Goal: Task Accomplishment & Management: Manage account settings

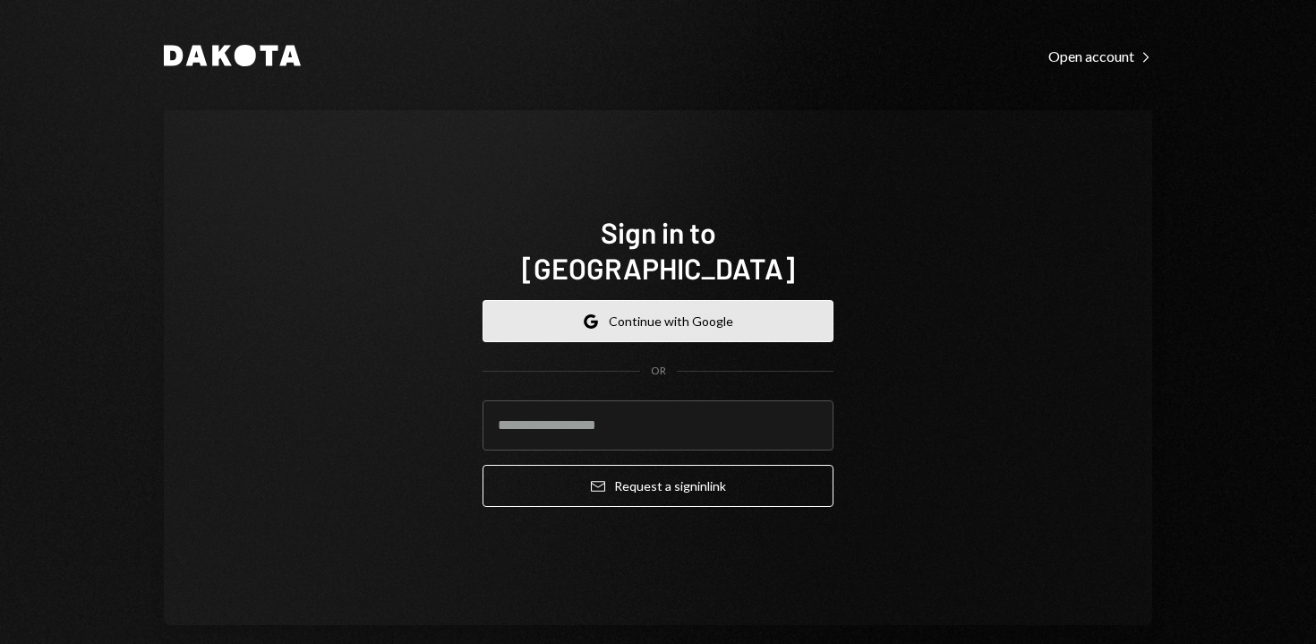
click at [665, 303] on button "Google Continue with Google" at bounding box center [657, 321] width 351 height 42
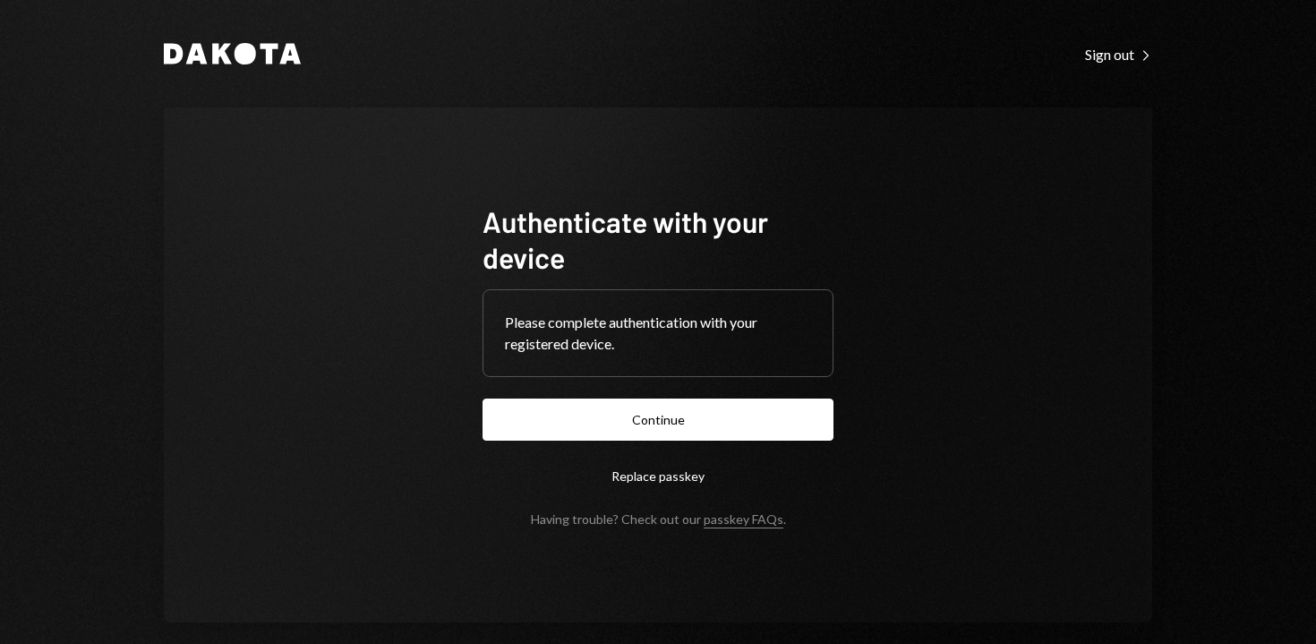
click at [600, 446] on form "Authenticate with your device Please complete authentication with your register…" at bounding box center [657, 364] width 351 height 323
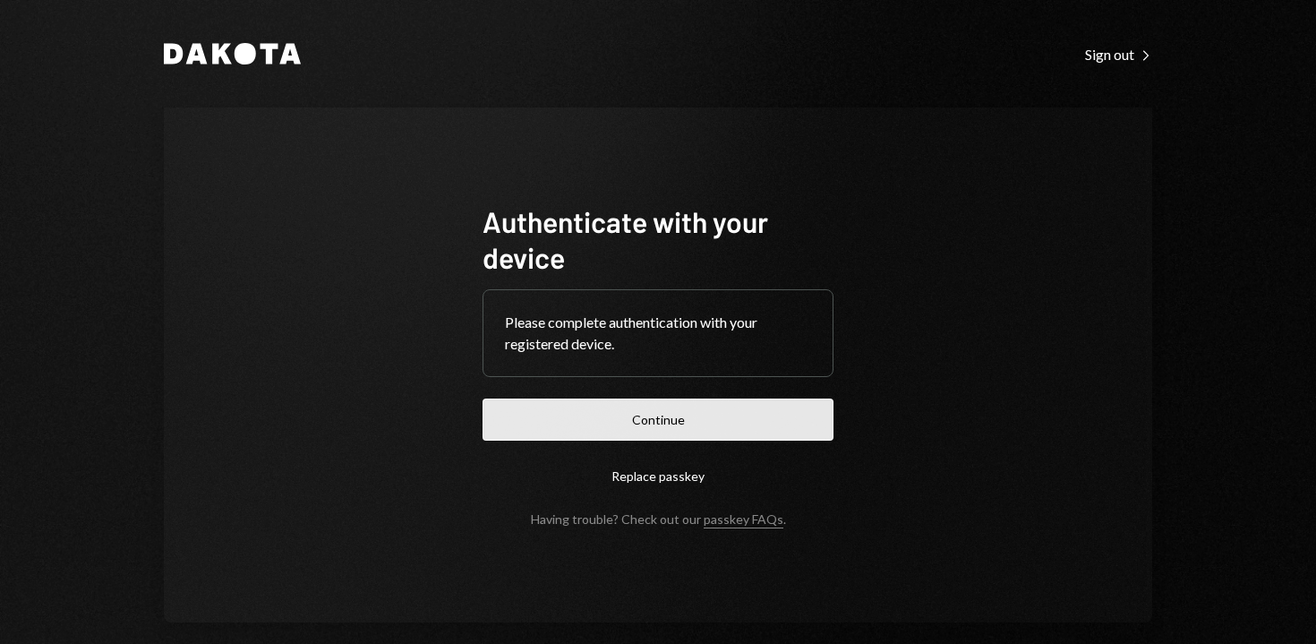
click at [590, 431] on button "Continue" at bounding box center [657, 419] width 351 height 42
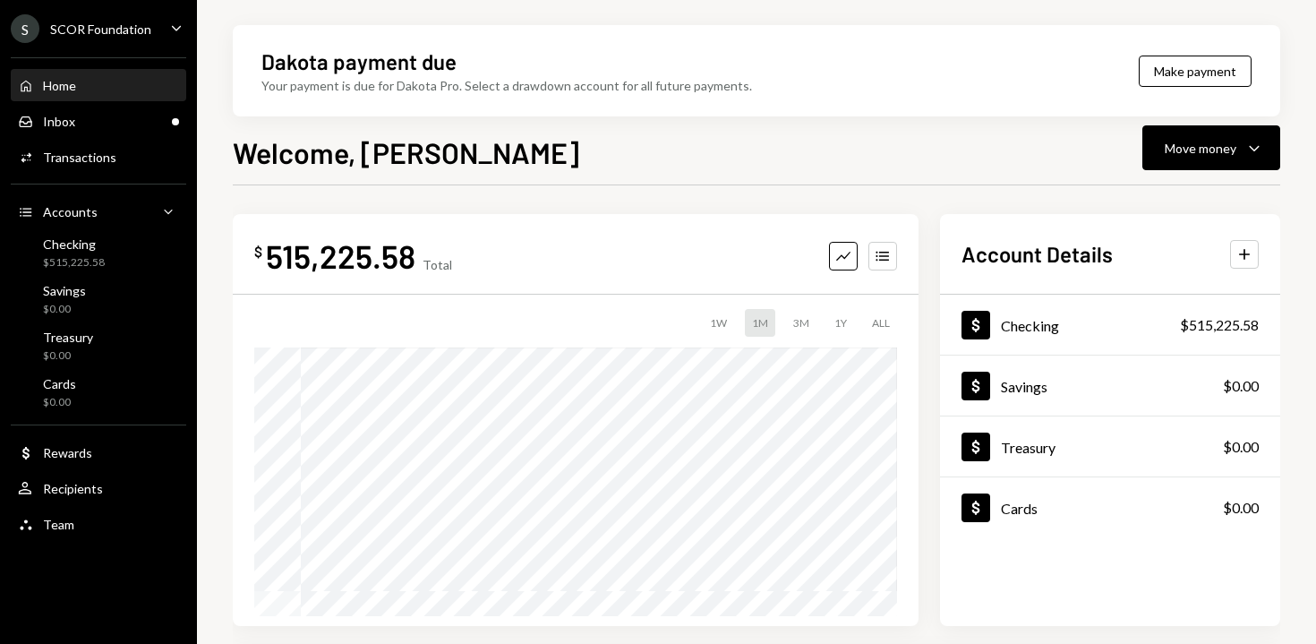
scroll to position [435, 0]
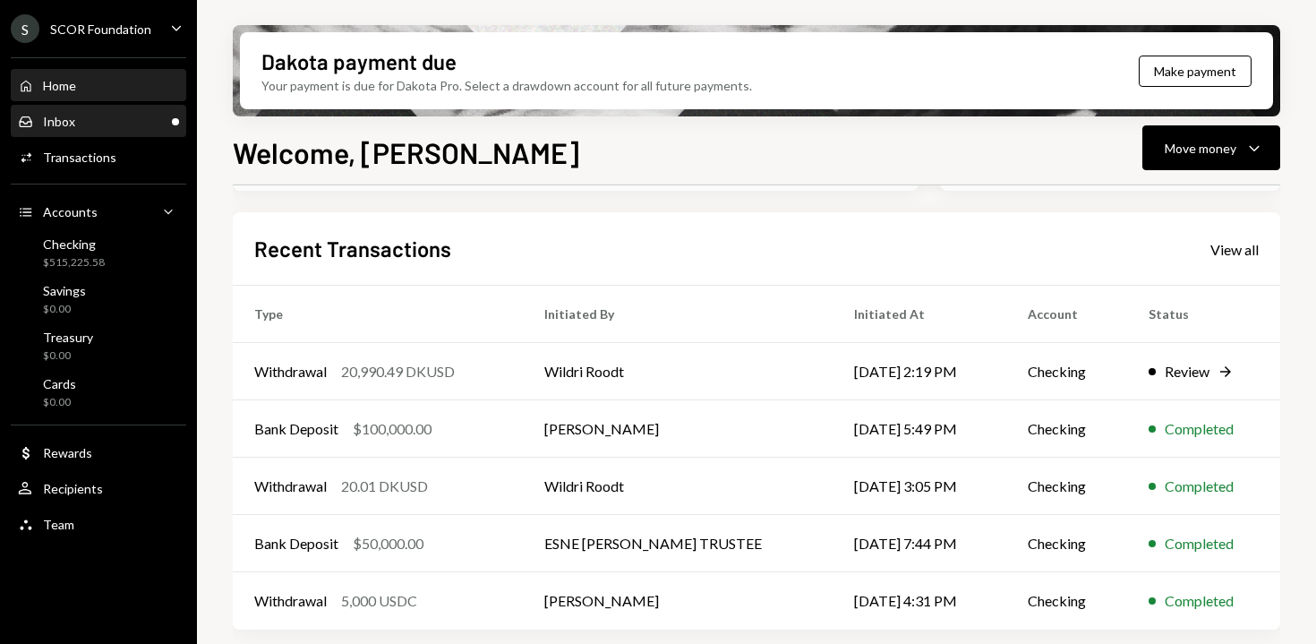
click at [97, 130] on div "Inbox Inbox" at bounding box center [98, 122] width 161 height 30
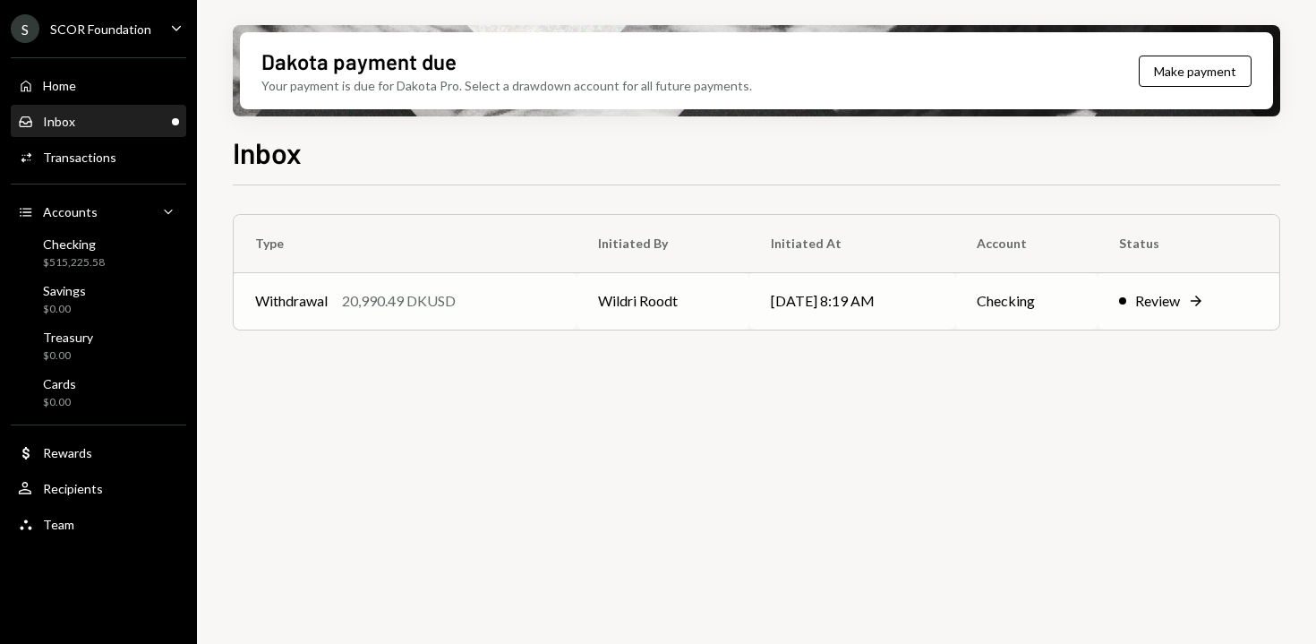
click at [683, 315] on td "Wildri Roodt" at bounding box center [662, 300] width 173 height 57
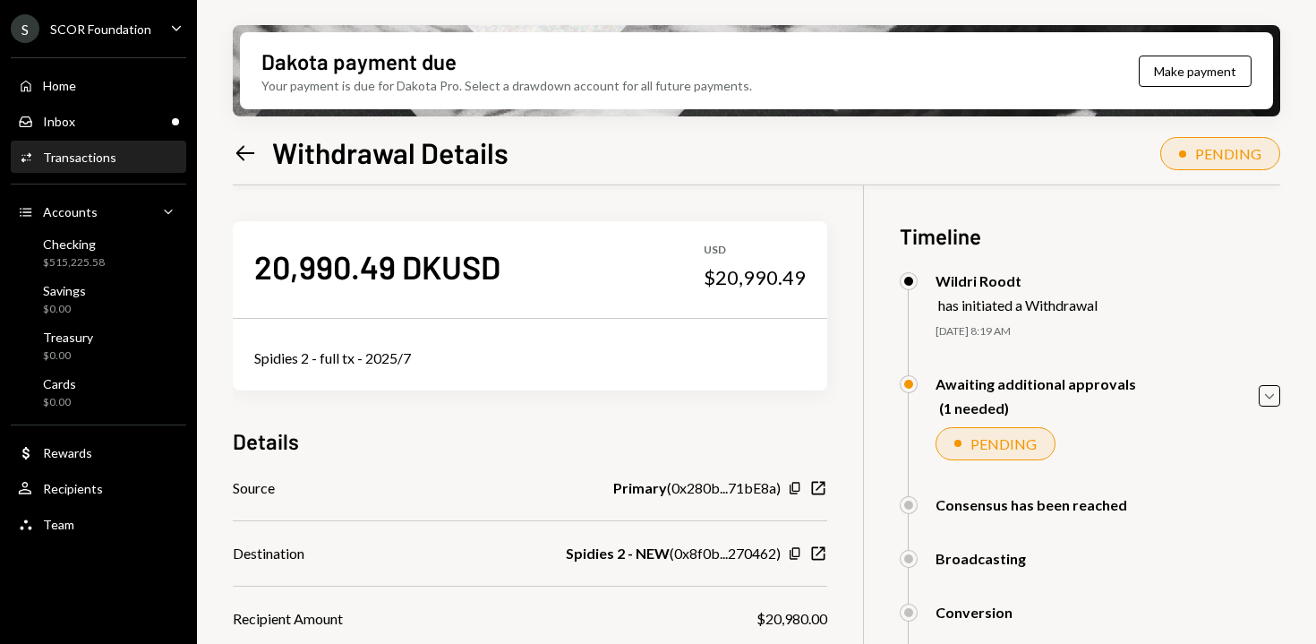
scroll to position [231, 0]
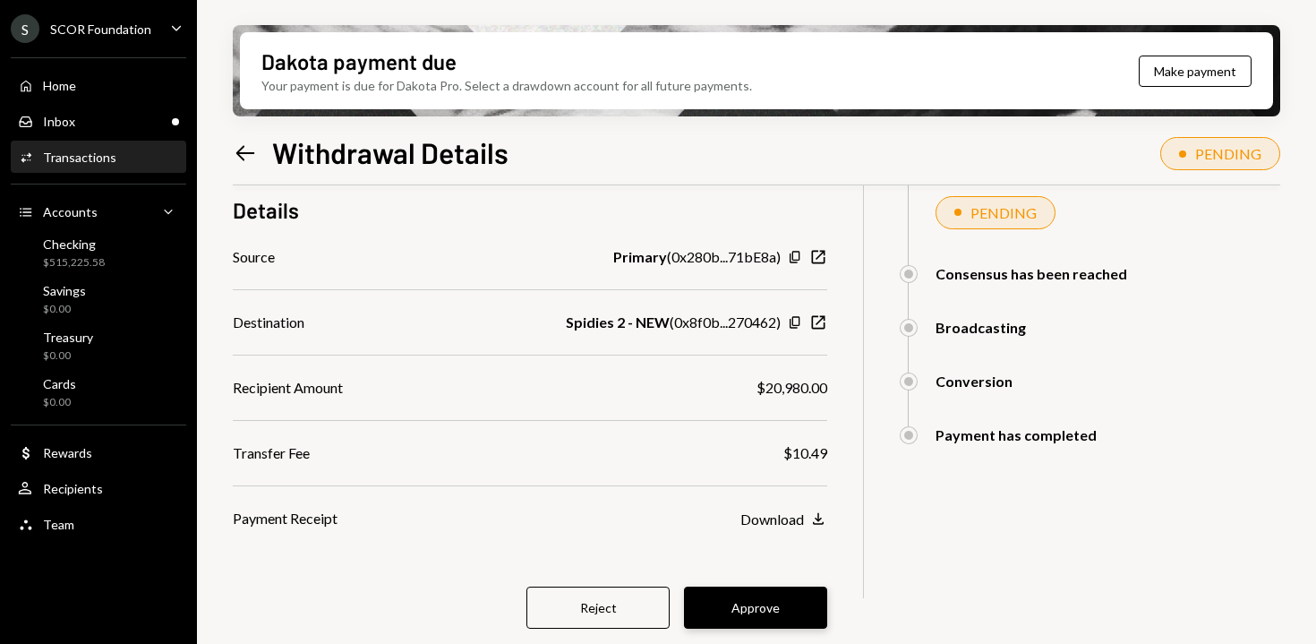
click at [763, 621] on button "Approve" at bounding box center [755, 607] width 143 height 42
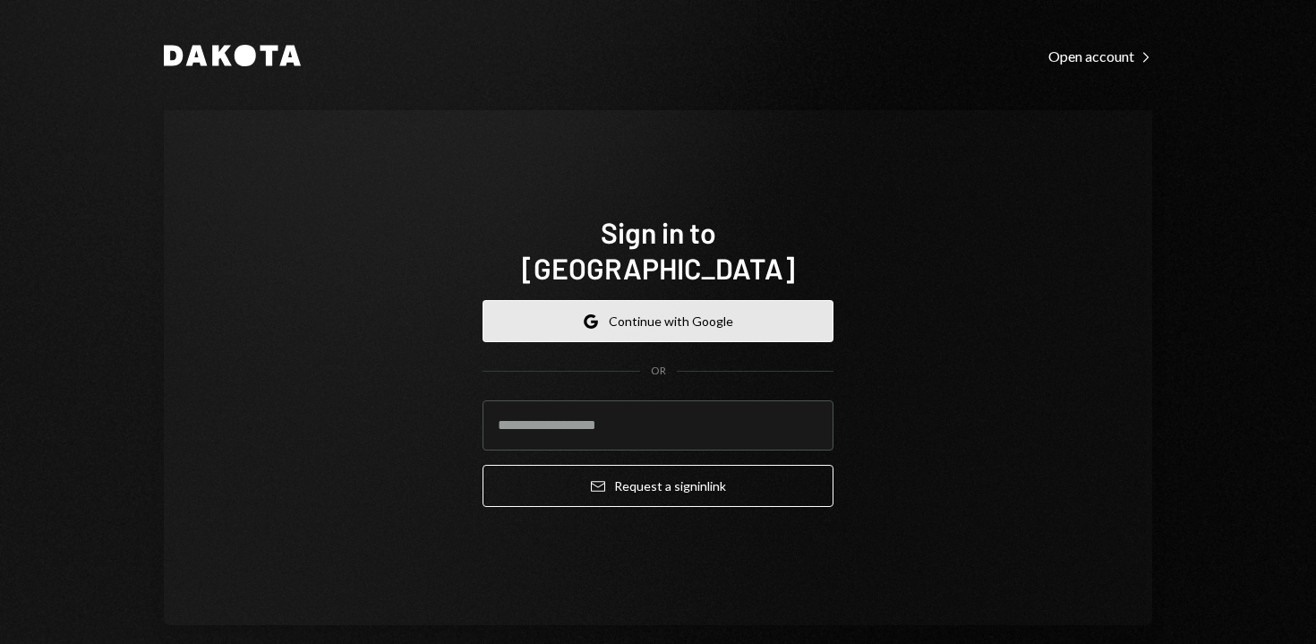
click at [662, 300] on button "Google Continue with Google" at bounding box center [657, 321] width 351 height 42
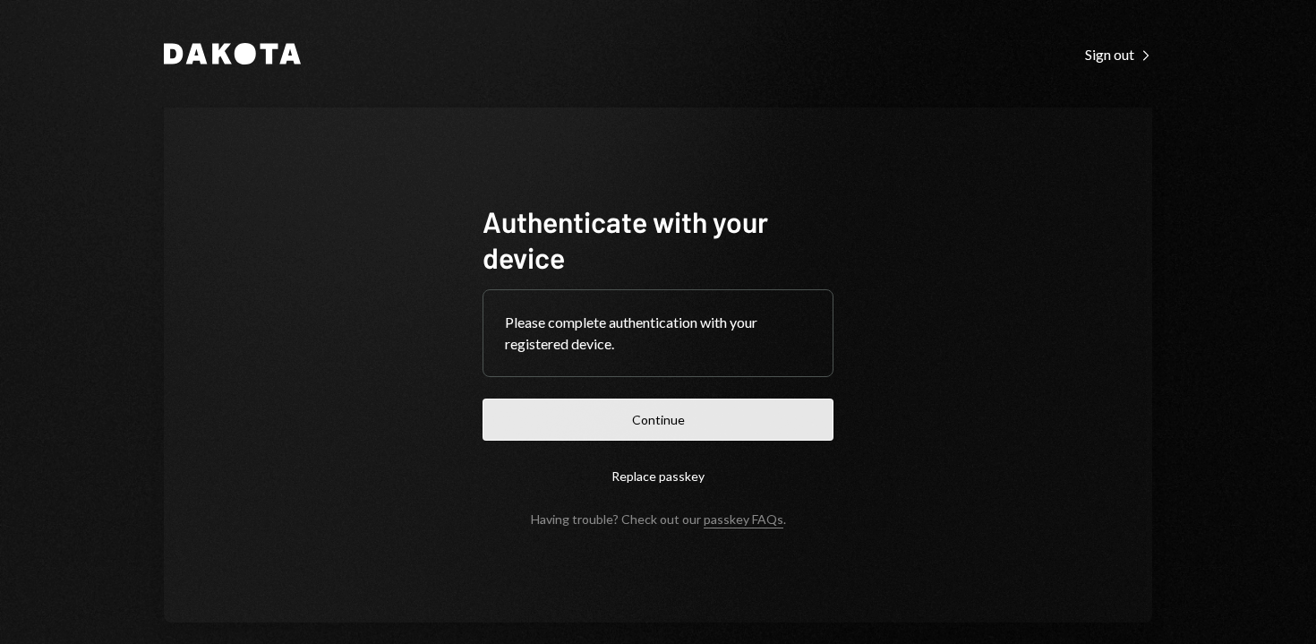
click at [695, 415] on button "Continue" at bounding box center [657, 419] width 351 height 42
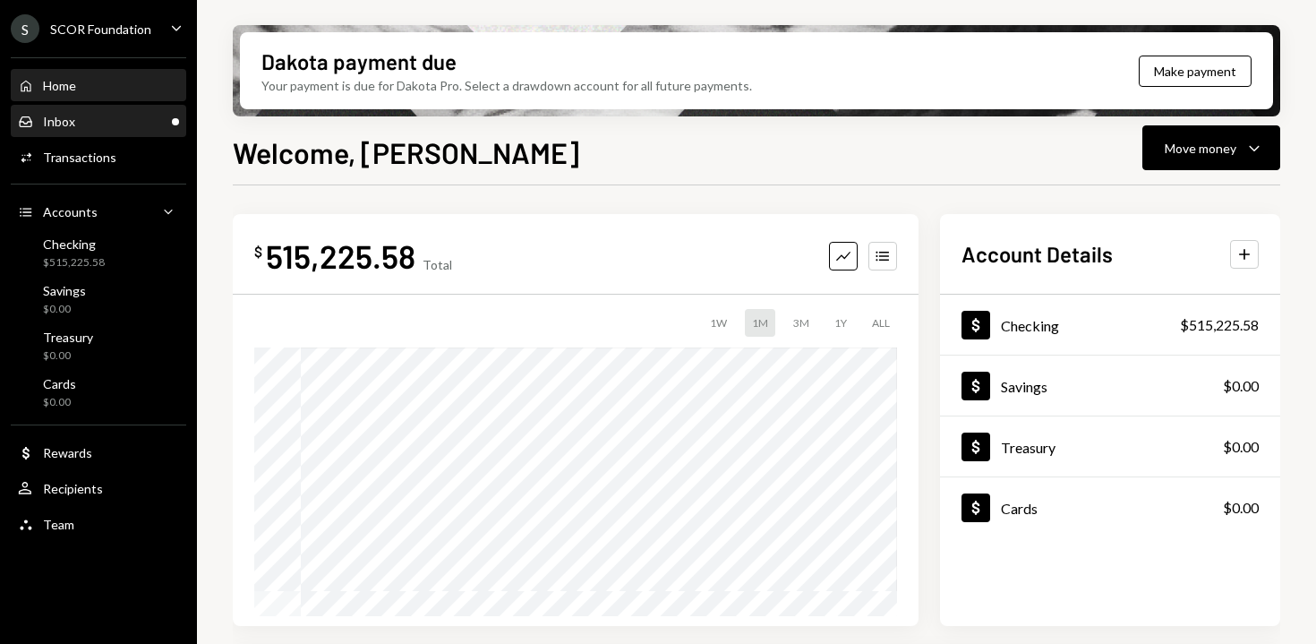
click at [116, 123] on div "Inbox Inbox" at bounding box center [98, 122] width 161 height 16
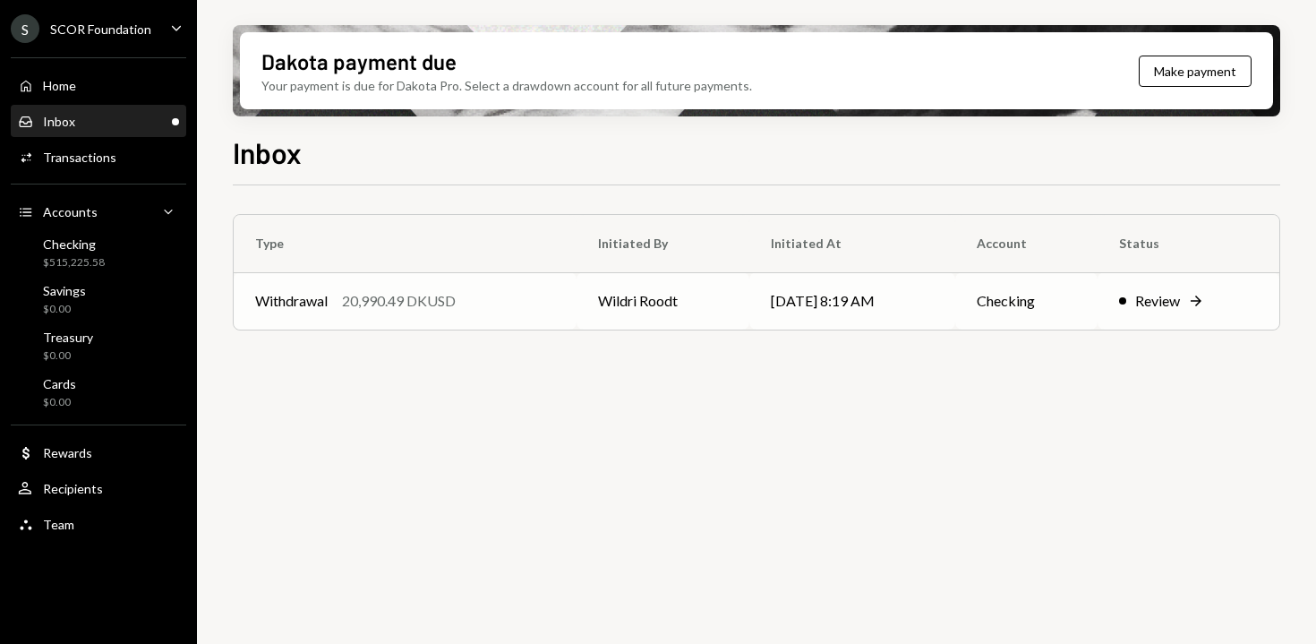
click at [516, 299] on div "Withdrawal 20,990.49 DKUSD" at bounding box center [405, 300] width 300 height 21
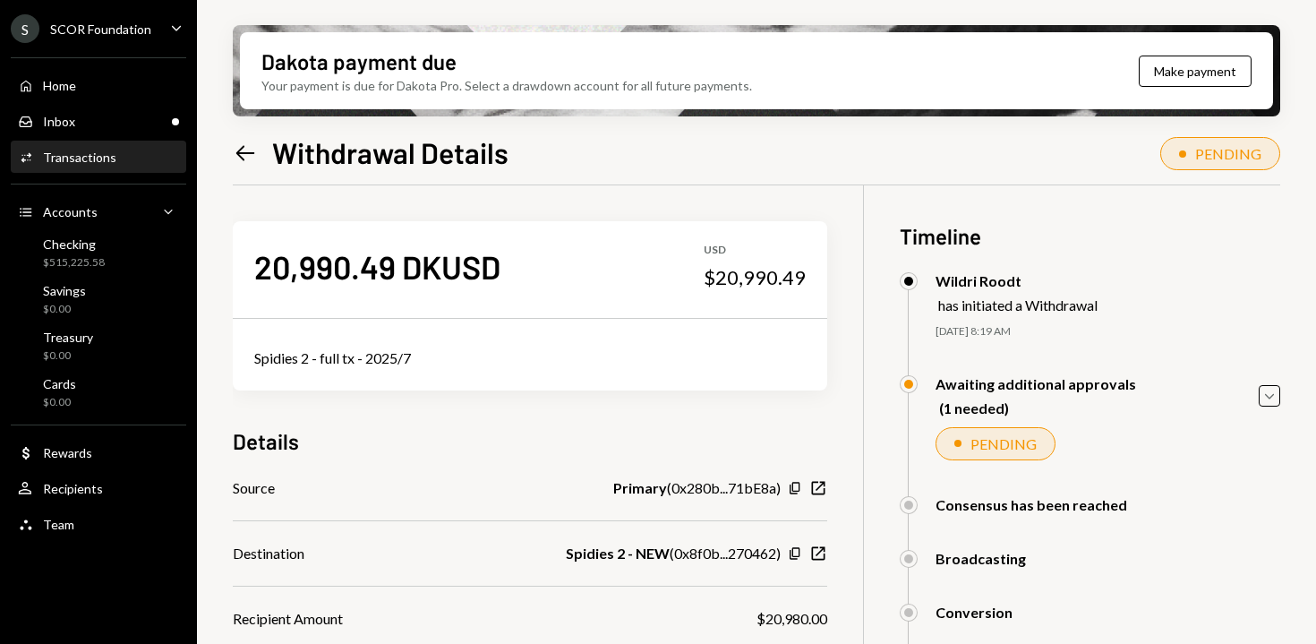
scroll to position [231, 0]
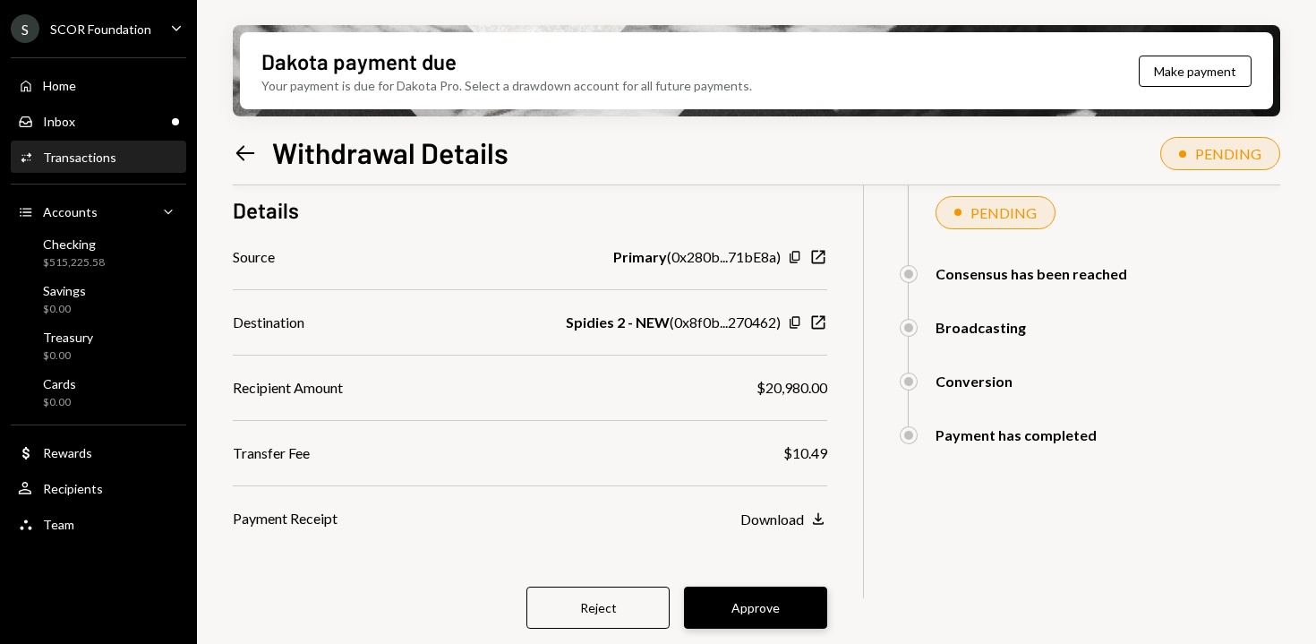
click at [766, 609] on button "Approve" at bounding box center [755, 607] width 143 height 42
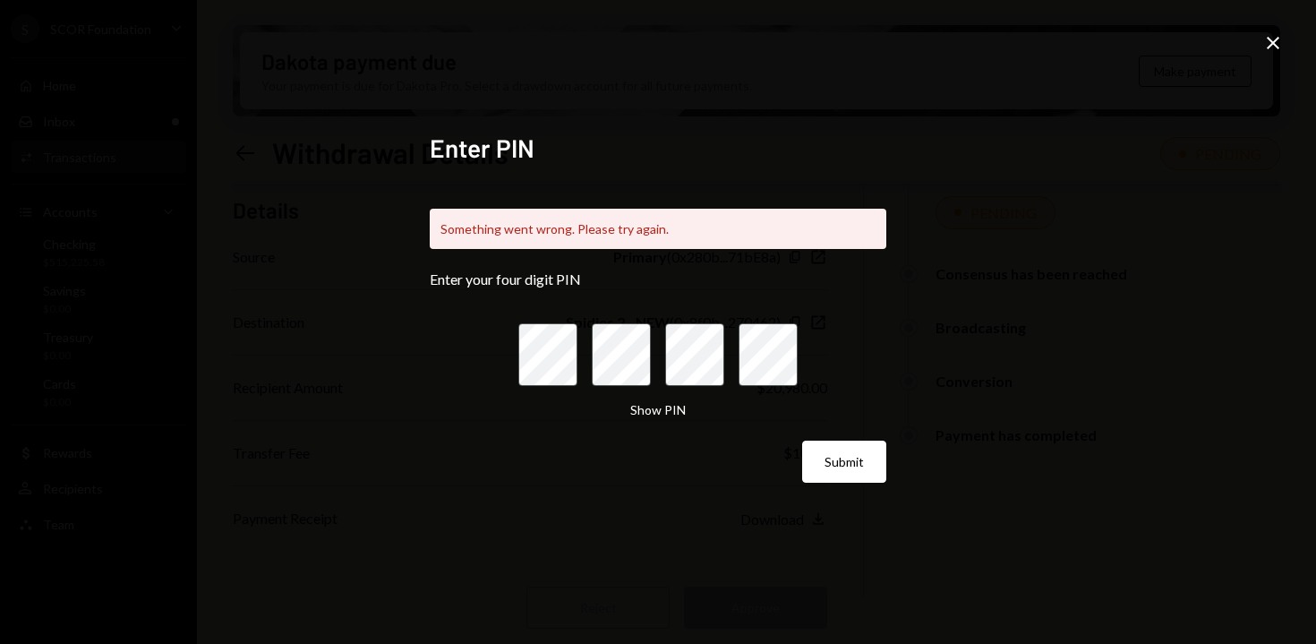
click at [1276, 46] on icon at bounding box center [1273, 43] width 13 height 13
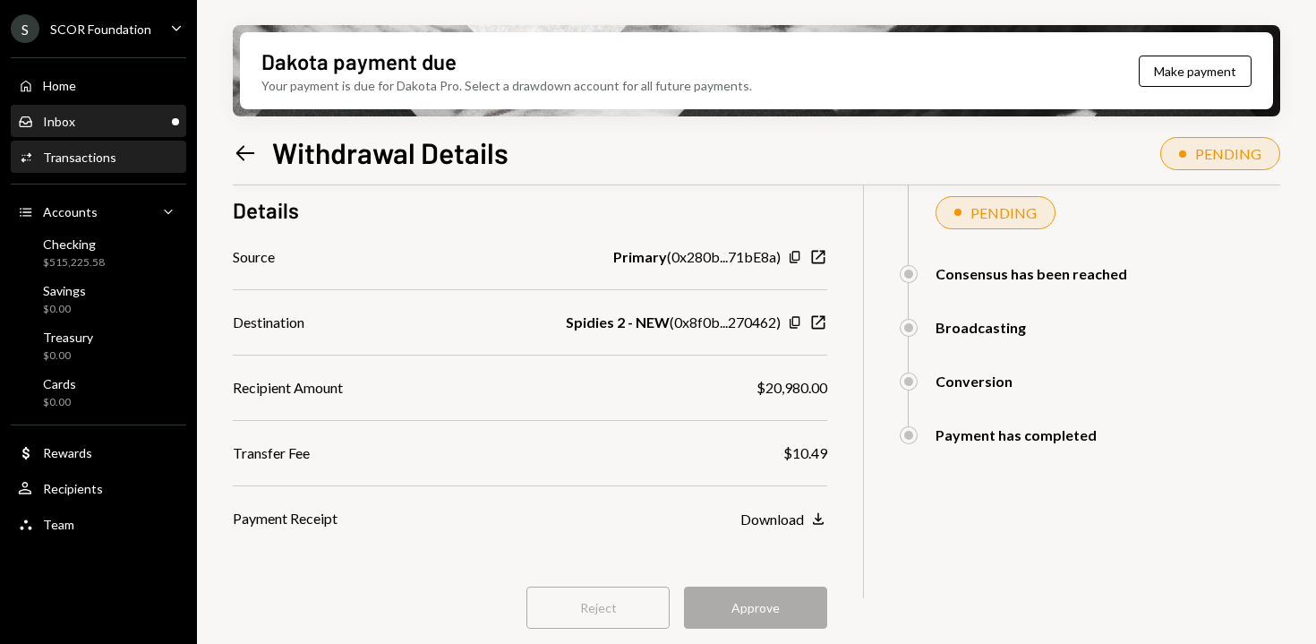
click at [119, 130] on div "Inbox Inbox" at bounding box center [98, 122] width 161 height 30
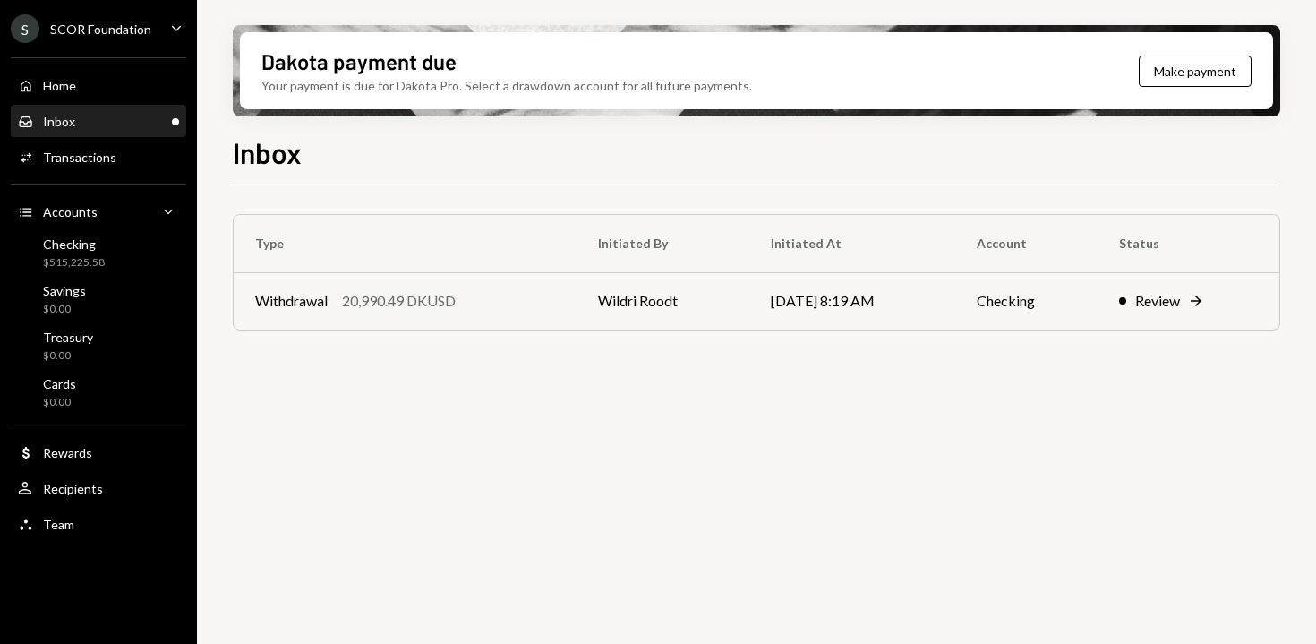
click at [119, 130] on div "Inbox Inbox" at bounding box center [98, 122] width 161 height 30
click at [397, 310] on div "20,990.49 DKUSD" at bounding box center [399, 300] width 114 height 21
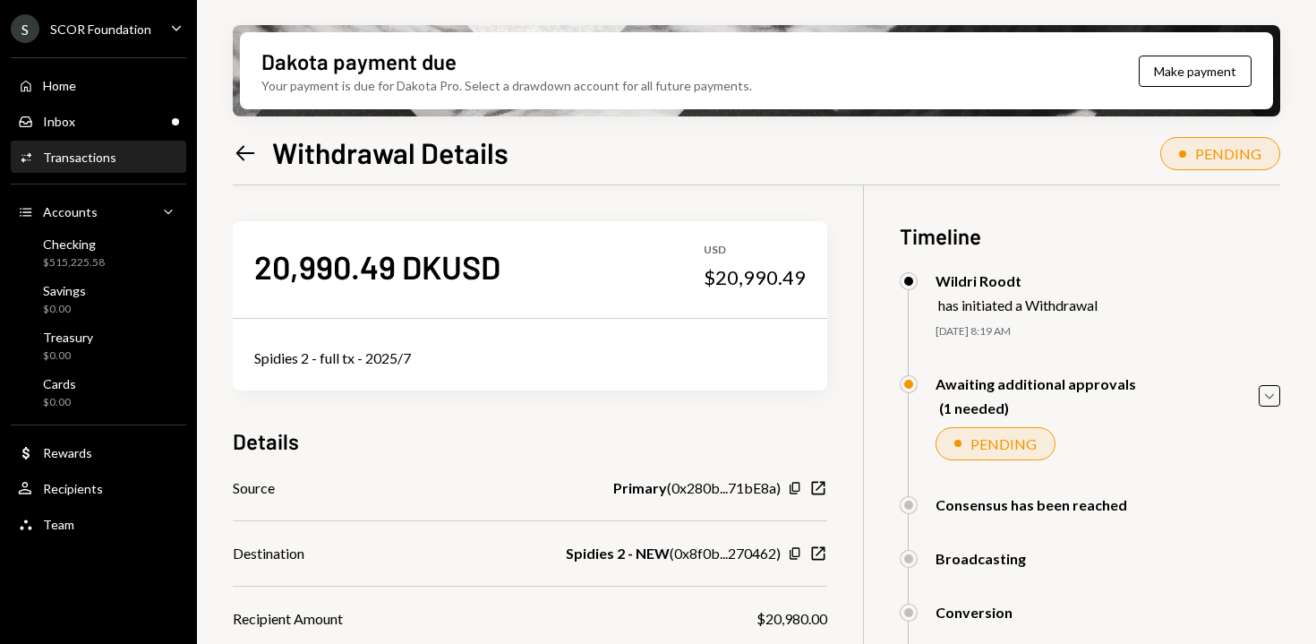
scroll to position [231, 0]
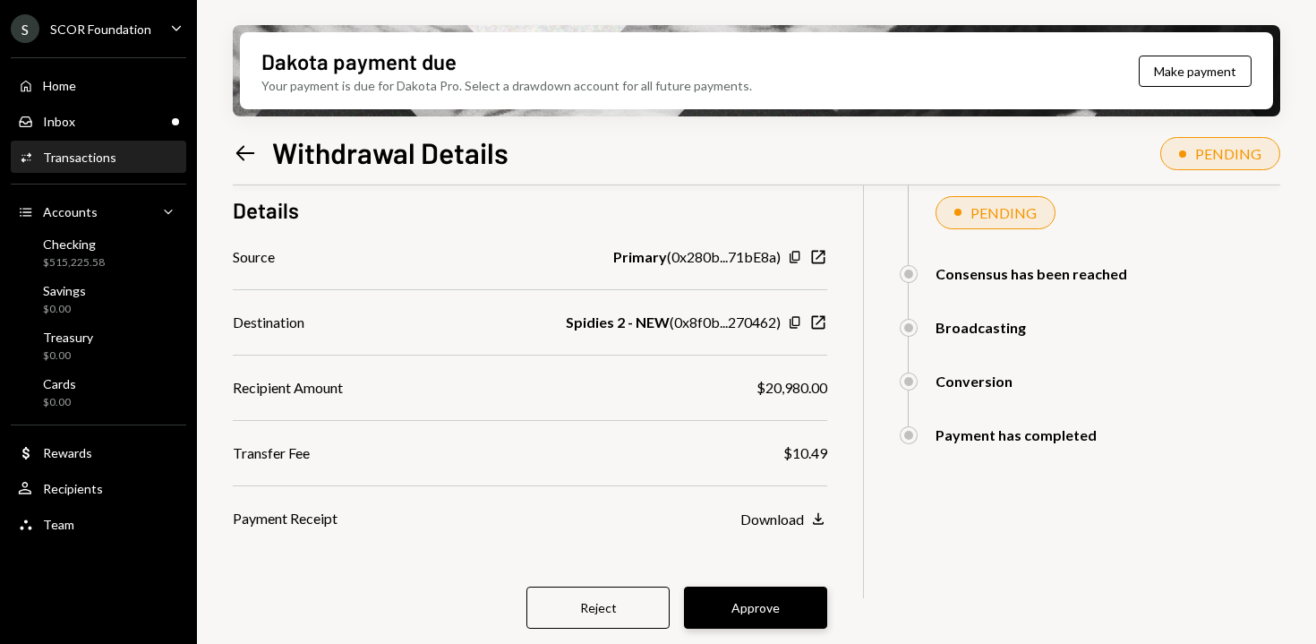
click at [775, 618] on button "Approve" at bounding box center [755, 607] width 143 height 42
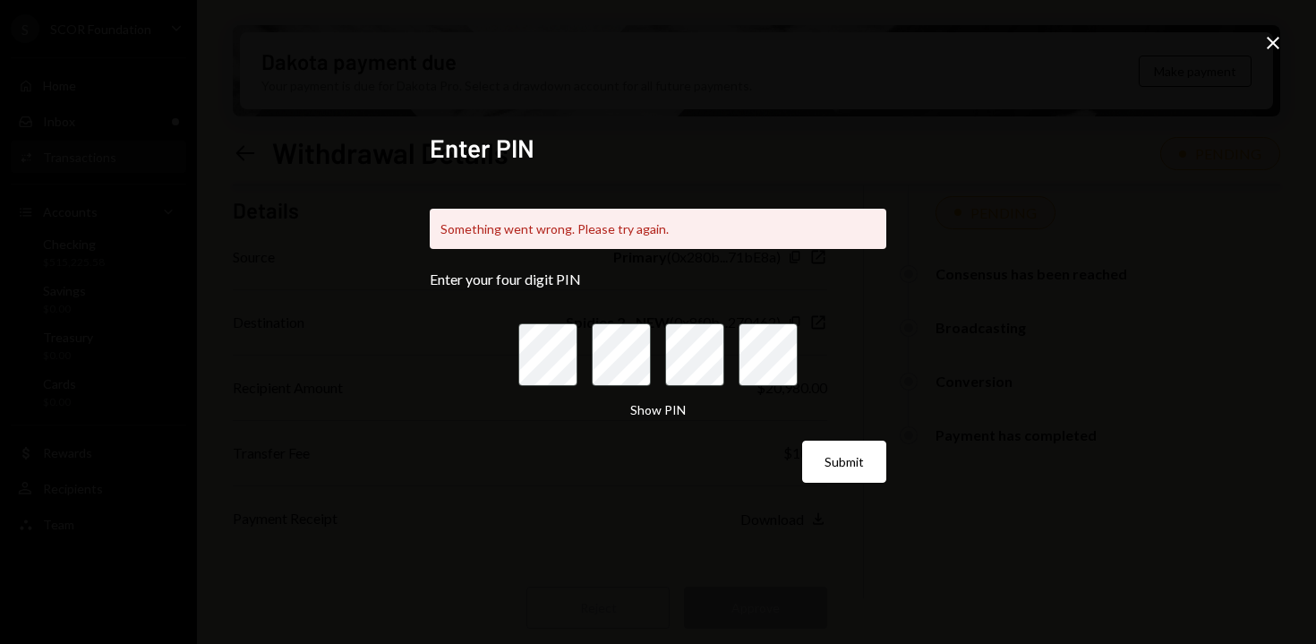
click at [1270, 46] on icon at bounding box center [1273, 43] width 13 height 13
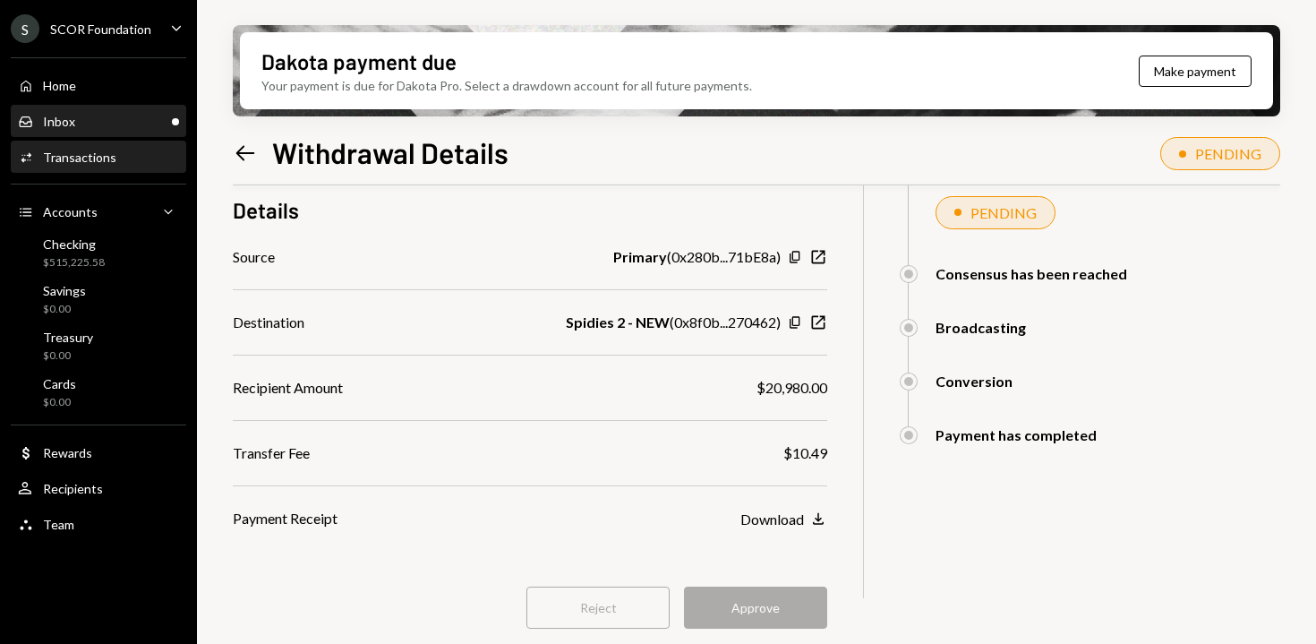
click at [82, 107] on div "Inbox Inbox" at bounding box center [98, 122] width 161 height 30
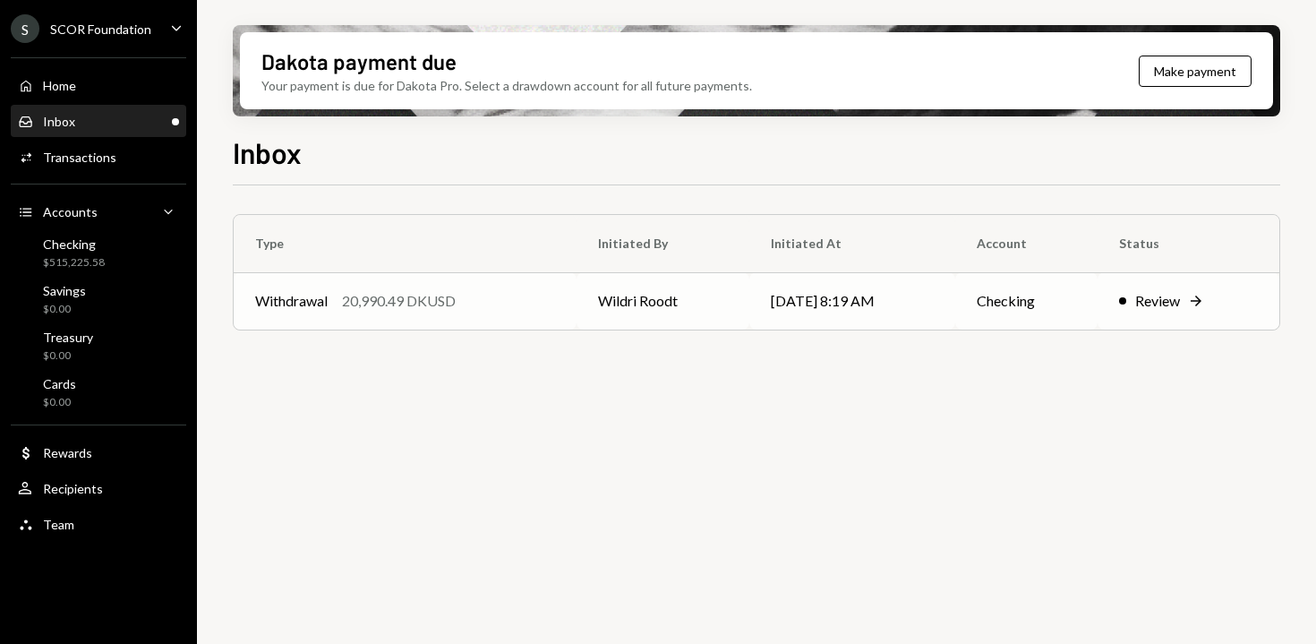
click at [502, 305] on div "Withdrawal 20,990.49 DKUSD" at bounding box center [405, 300] width 300 height 21
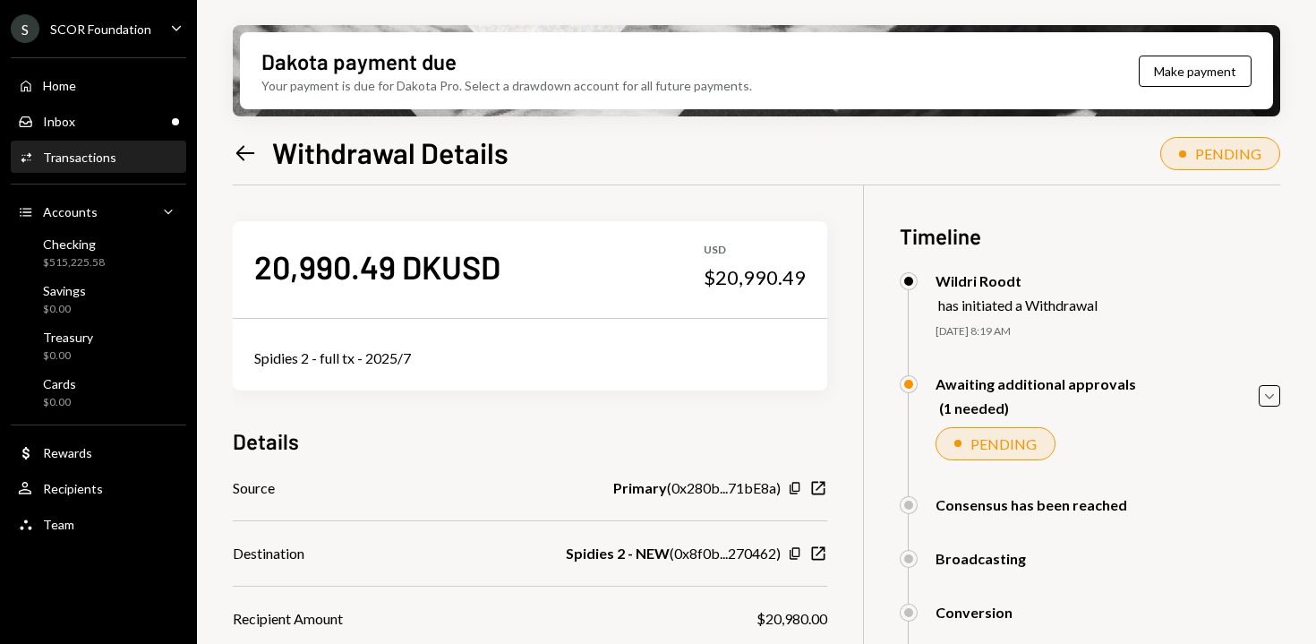
scroll to position [231, 0]
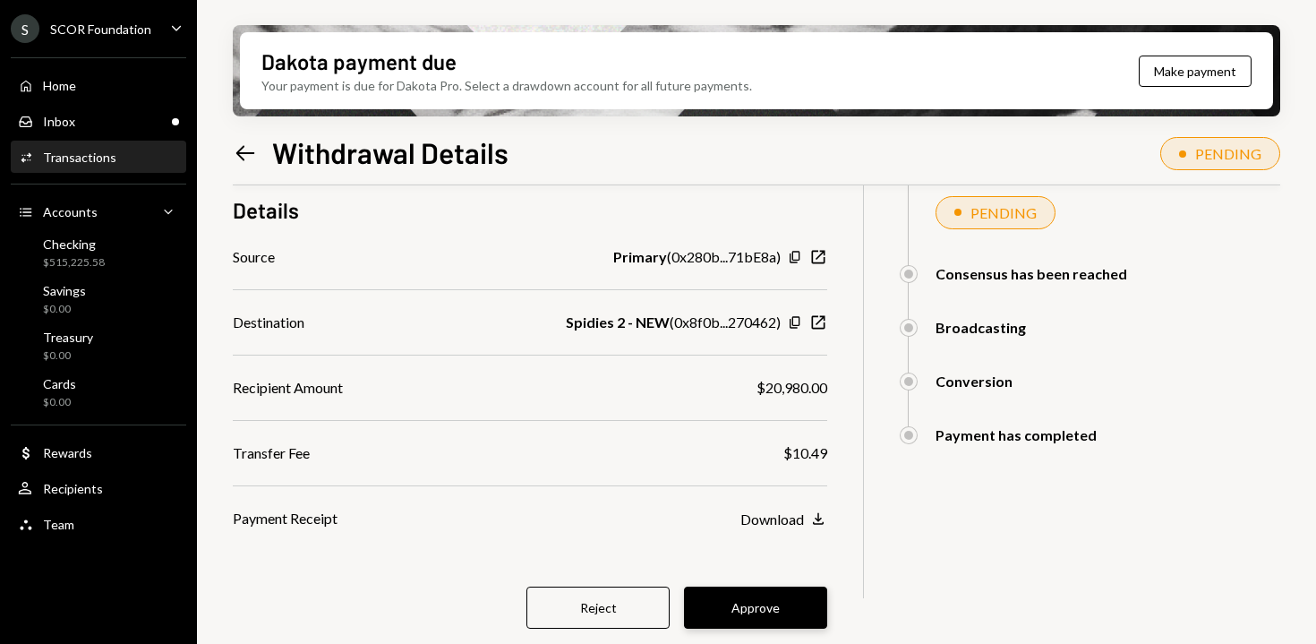
click at [752, 604] on button "Approve" at bounding box center [755, 607] width 143 height 42
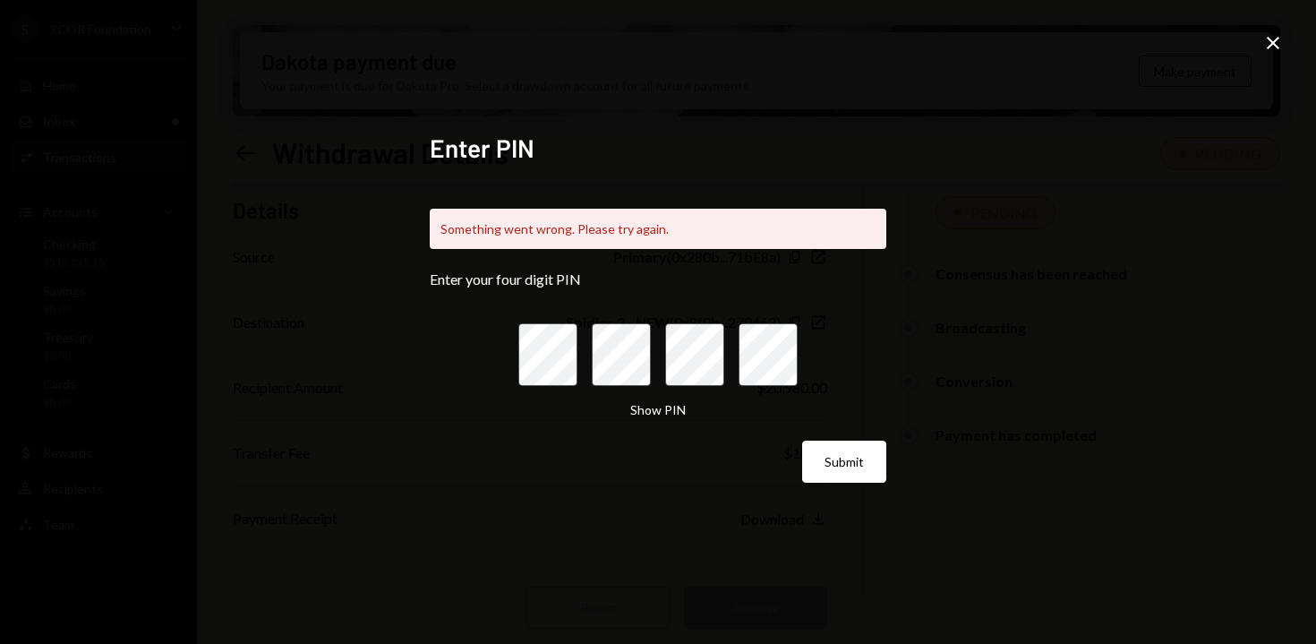
click at [1262, 47] on icon "Close" at bounding box center [1272, 42] width 21 height 21
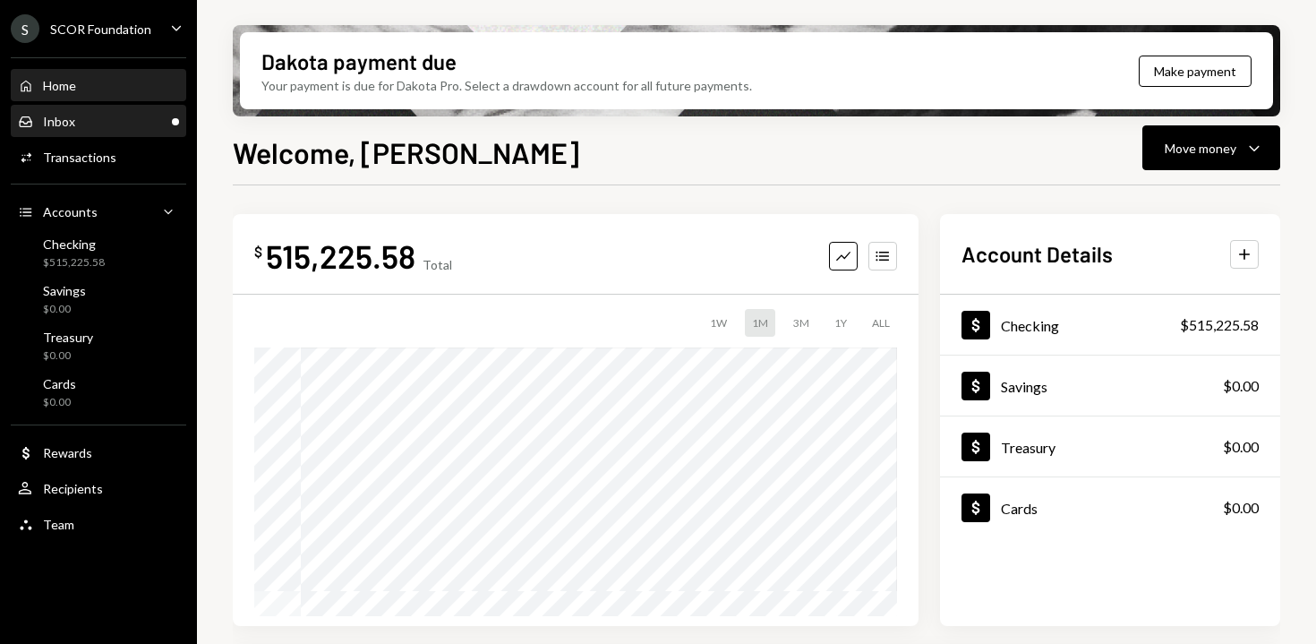
click at [114, 114] on div "Inbox Inbox" at bounding box center [98, 122] width 161 height 16
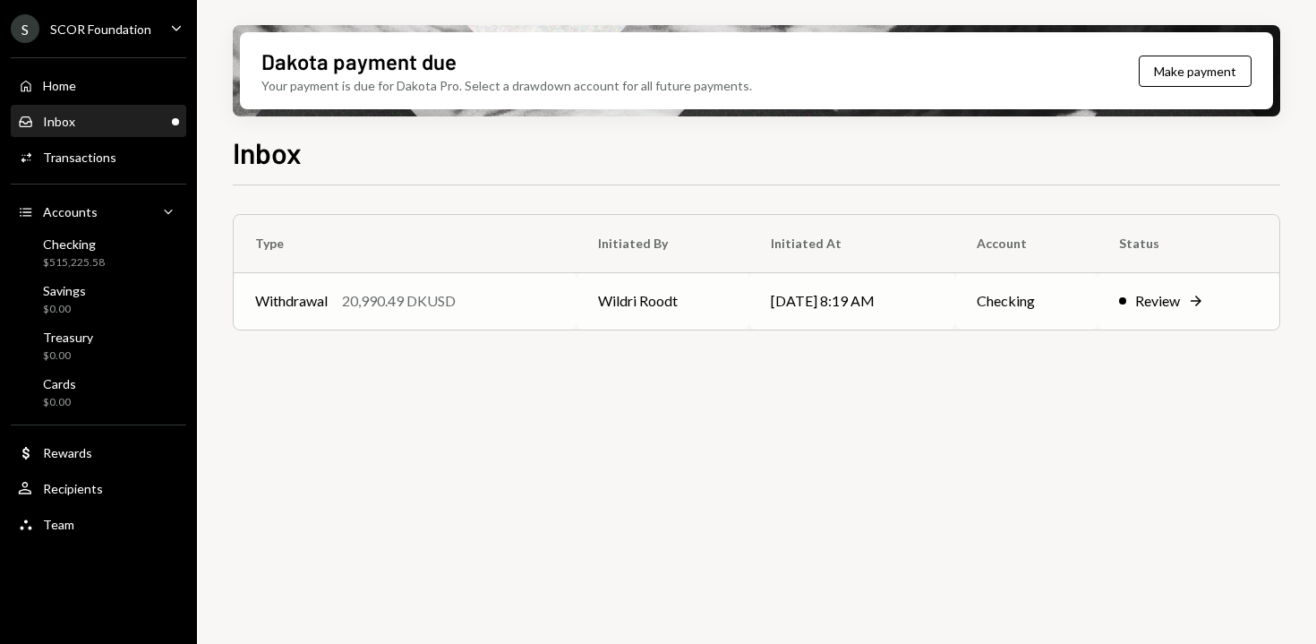
click at [582, 293] on td "Wildri Roodt" at bounding box center [662, 300] width 173 height 57
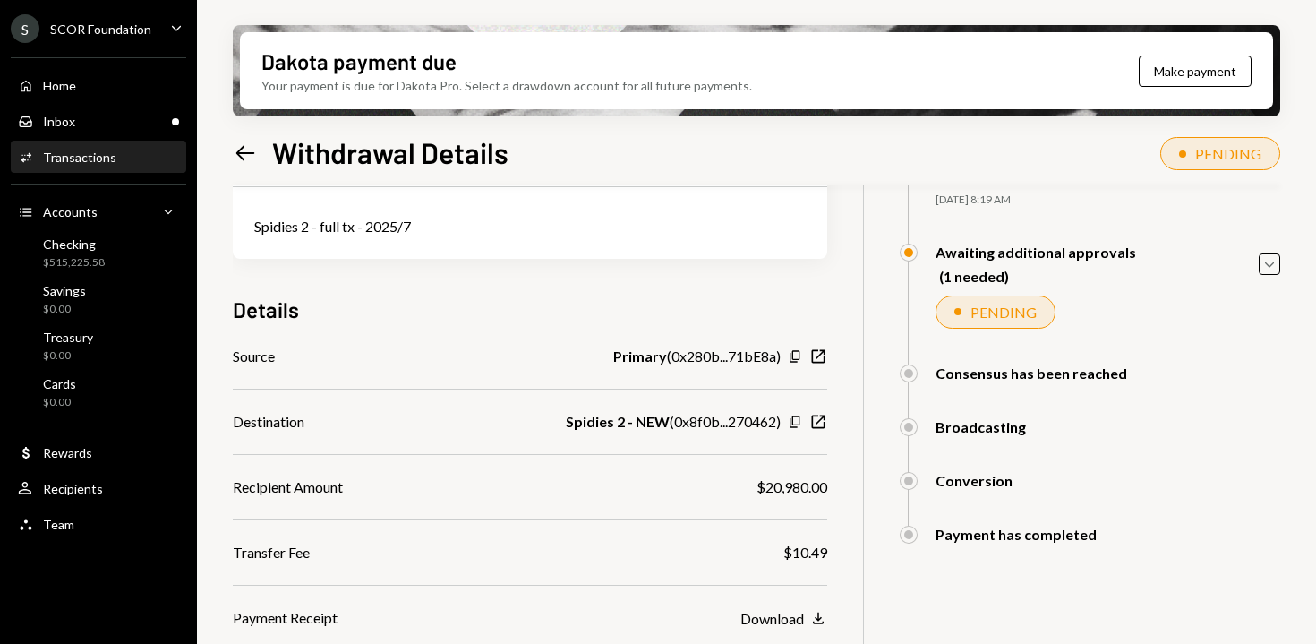
scroll to position [231, 0]
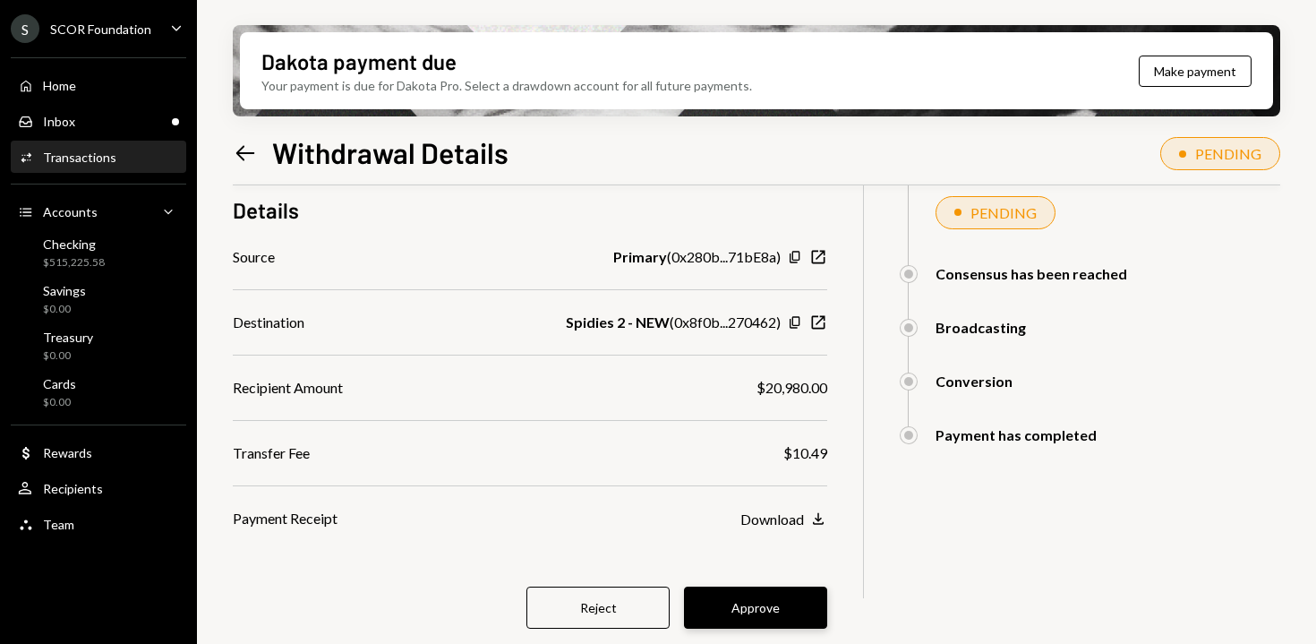
click at [777, 602] on button "Approve" at bounding box center [755, 607] width 143 height 42
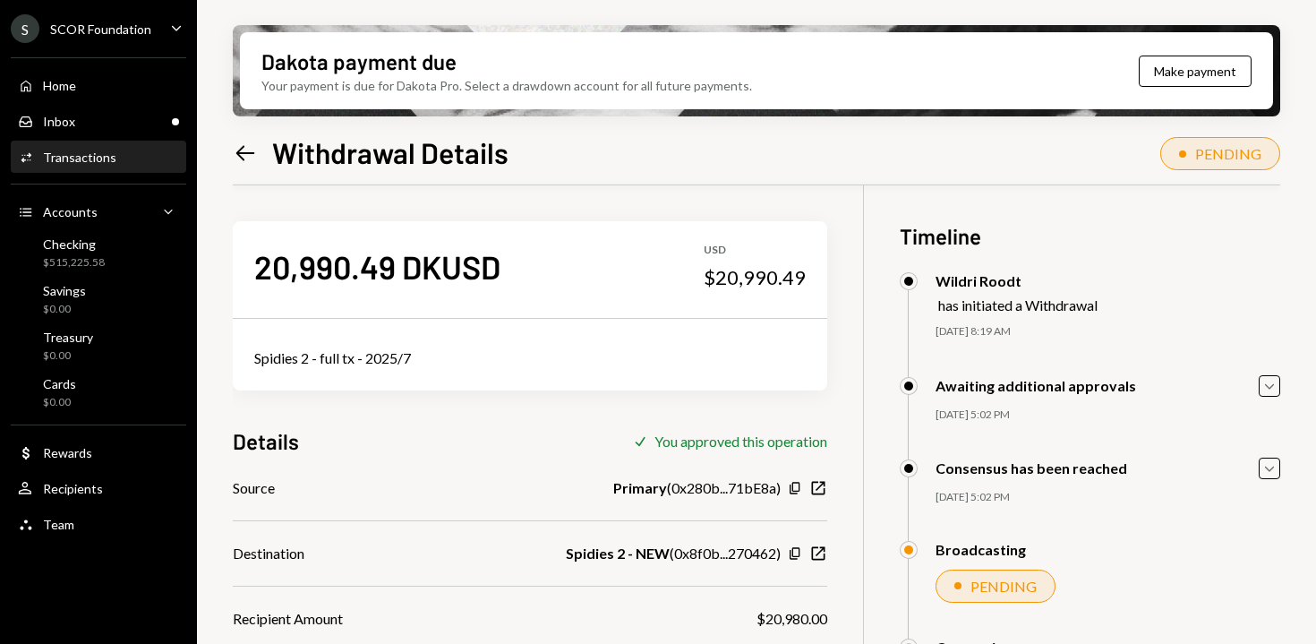
scroll to position [143, 0]
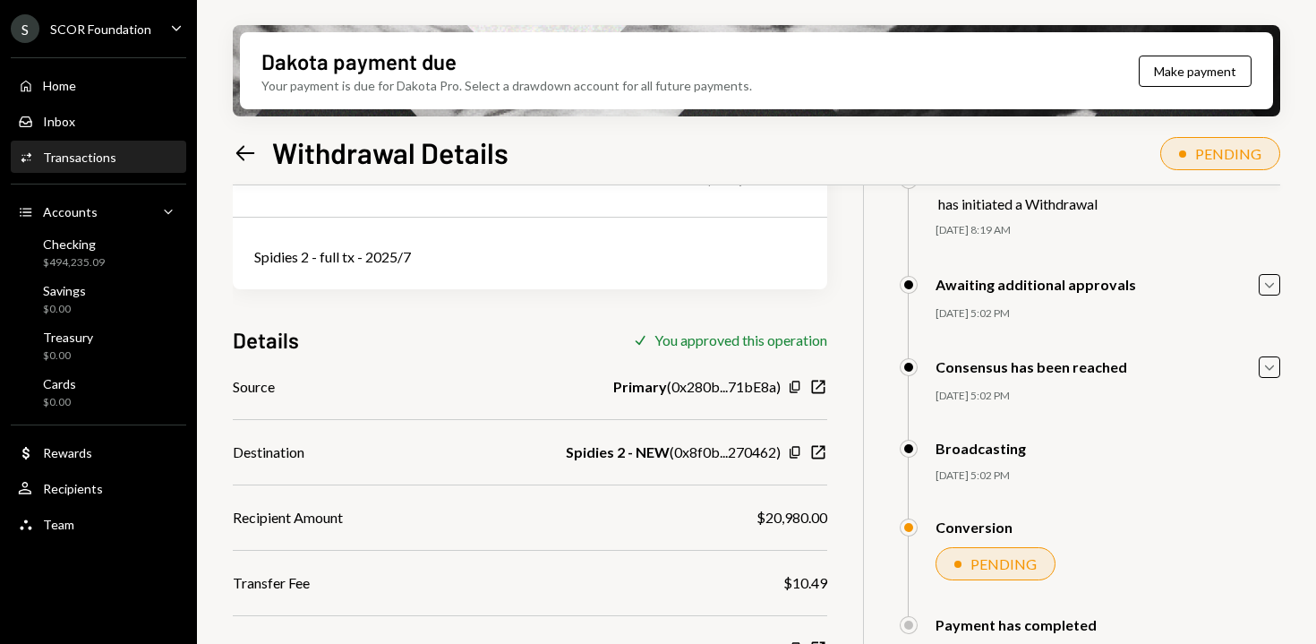
scroll to position [143, 0]
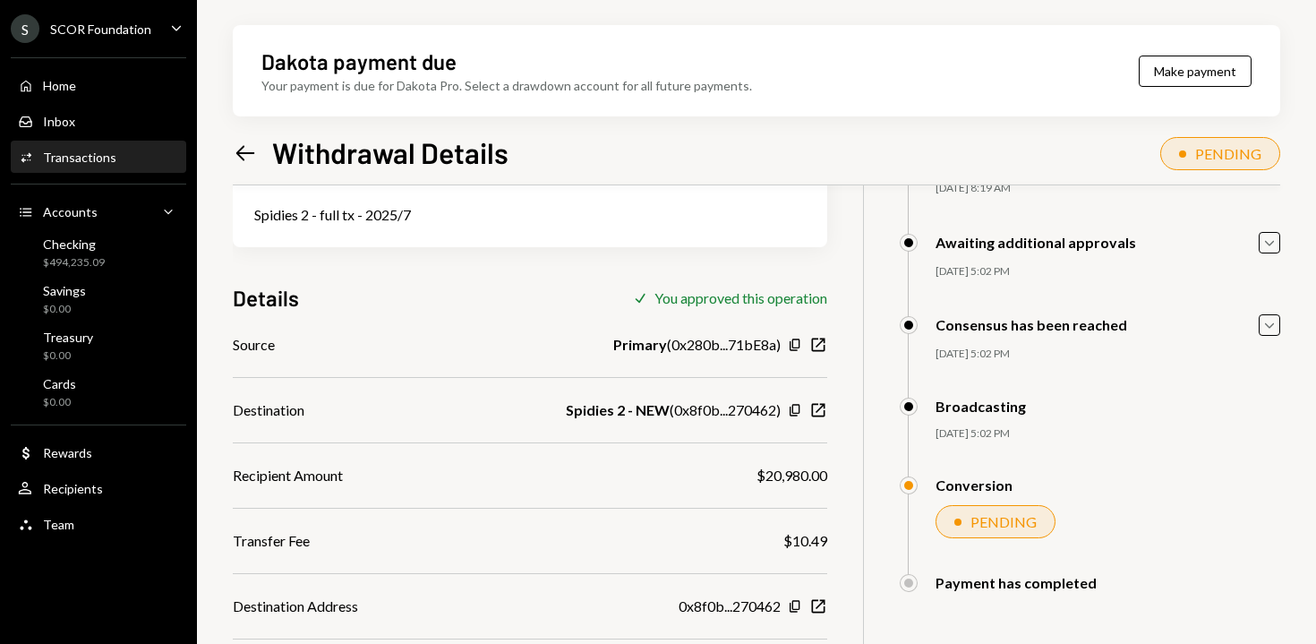
scroll to position [270, 0]
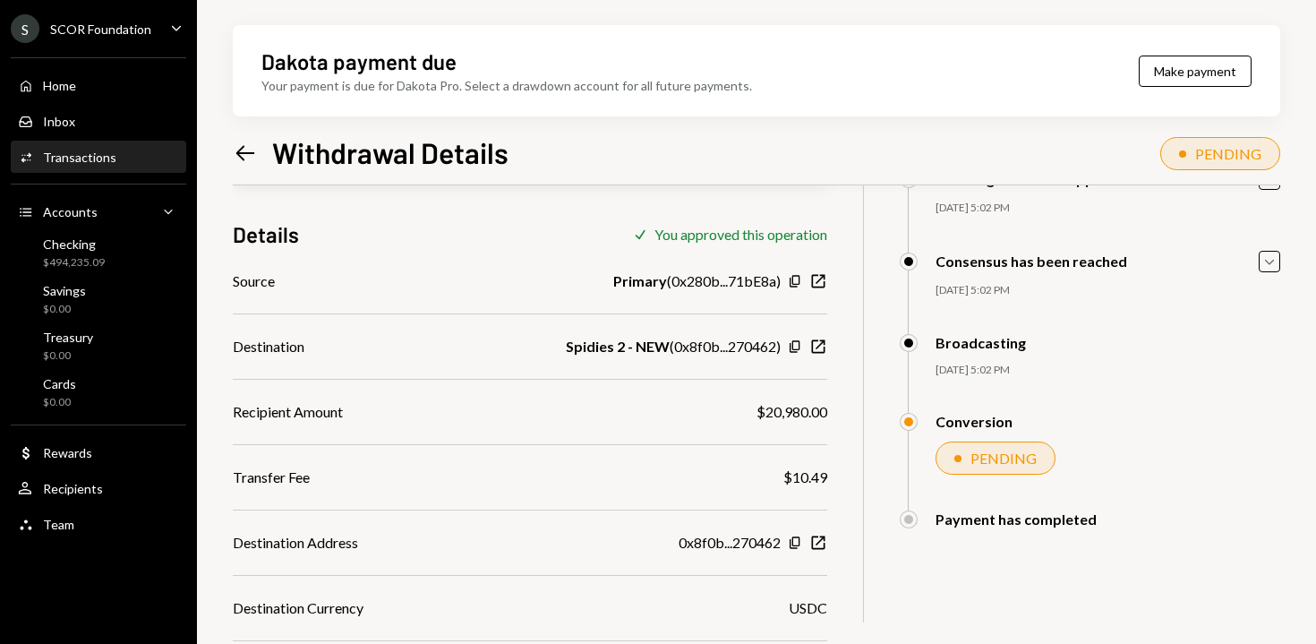
scroll to position [270, 0]
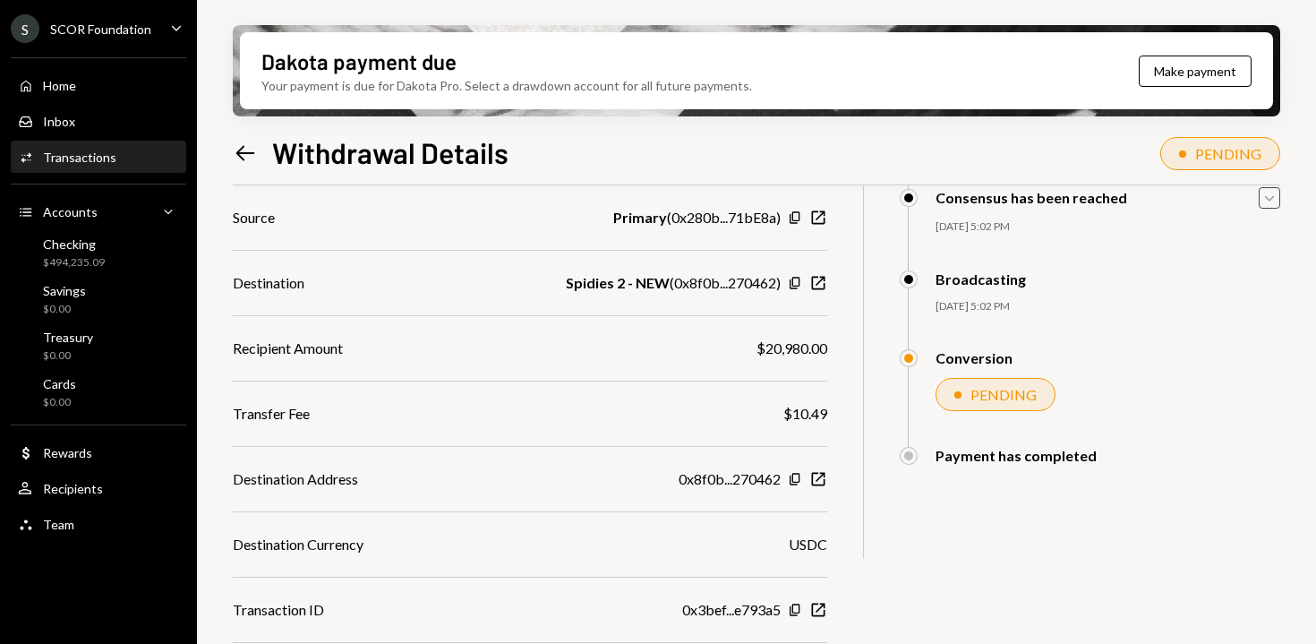
click at [1266, 197] on icon "button" at bounding box center [1269, 198] width 9 height 5
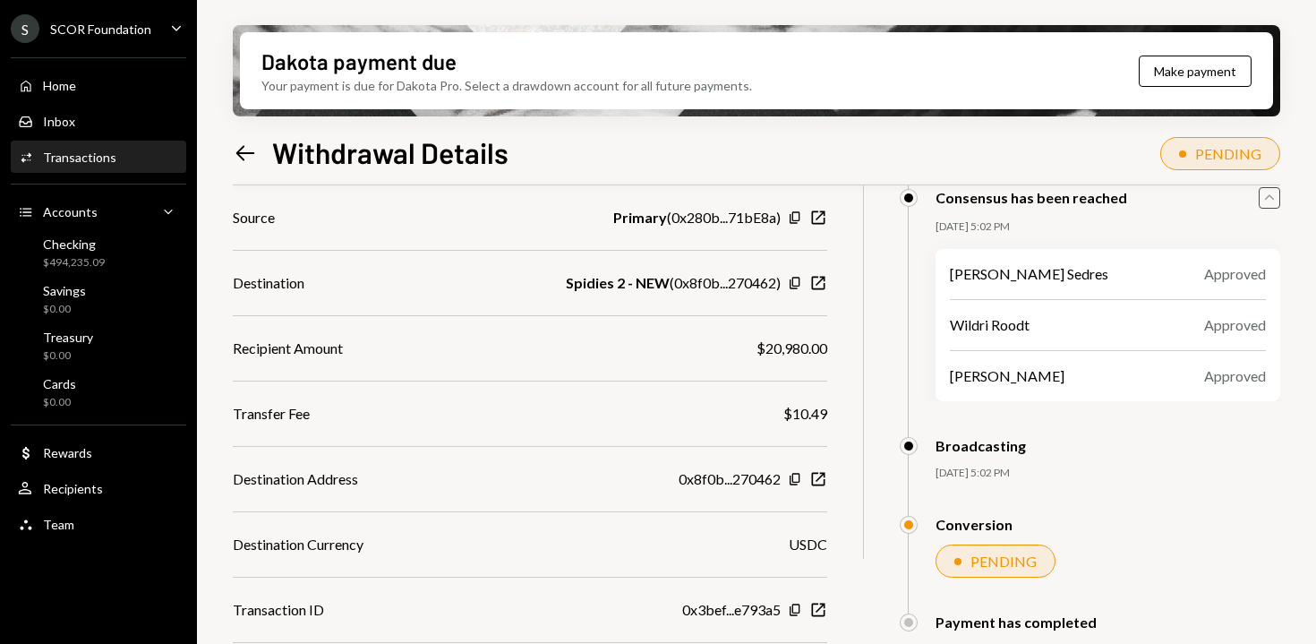
click at [1266, 197] on icon "Caret Up" at bounding box center [1269, 198] width 20 height 20
